Goal: Task Accomplishment & Management: Manage account settings

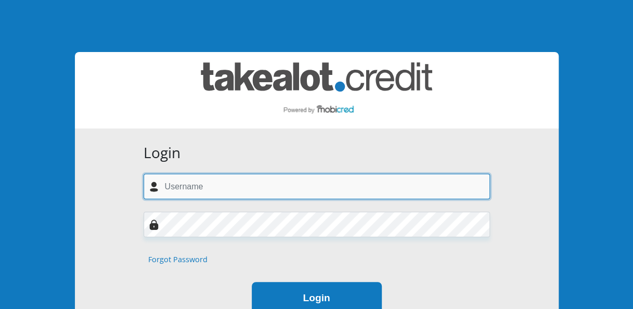
type input "[EMAIL_ADDRESS][DOMAIN_NAME]"
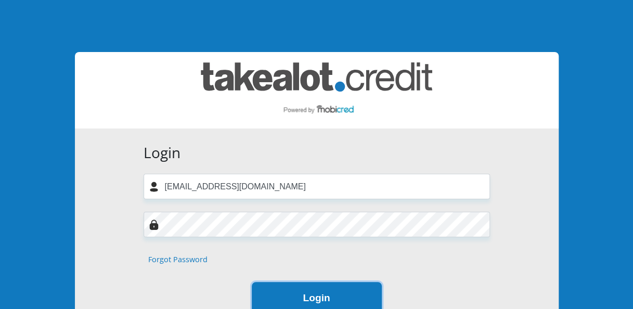
click at [331, 304] on button "Login" at bounding box center [317, 298] width 130 height 33
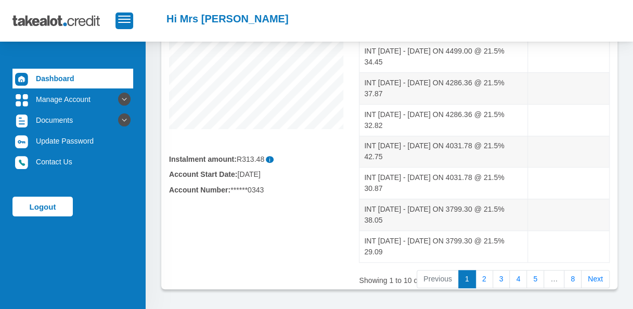
scroll to position [256, 0]
